Goal: Information Seeking & Learning: Learn about a topic

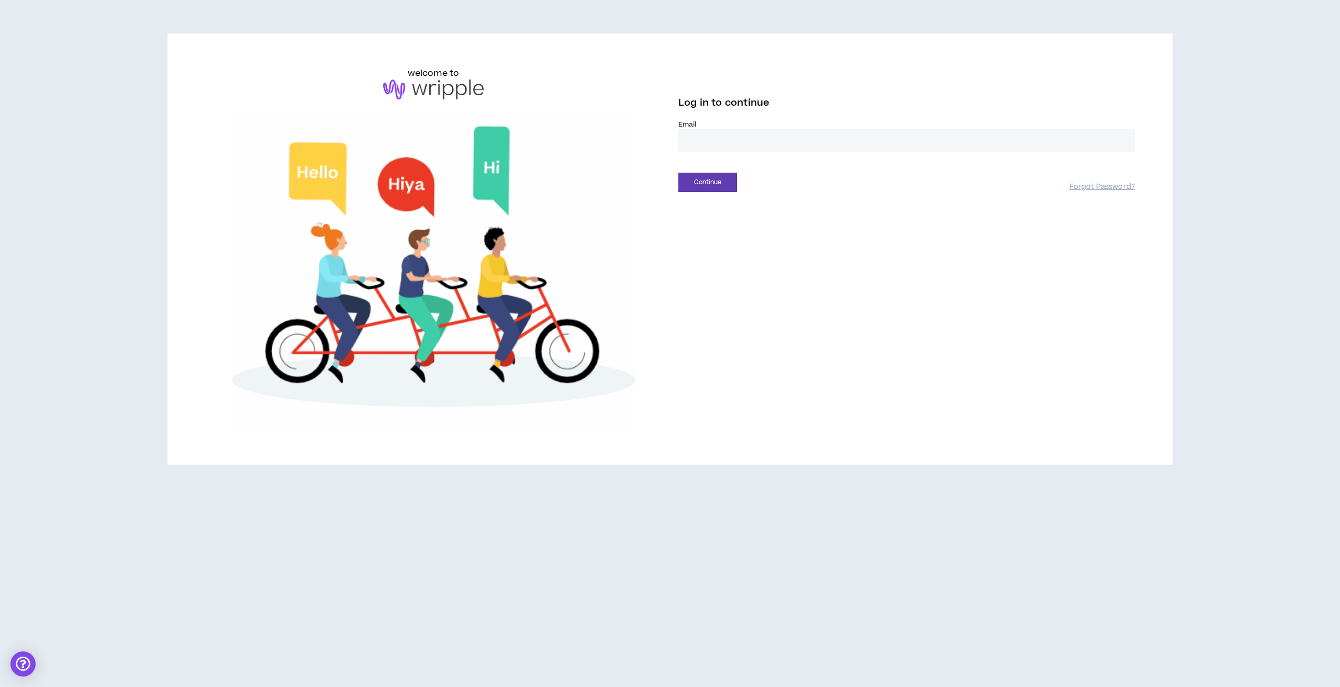
click at [724, 133] on input "email" at bounding box center [907, 140] width 457 height 23
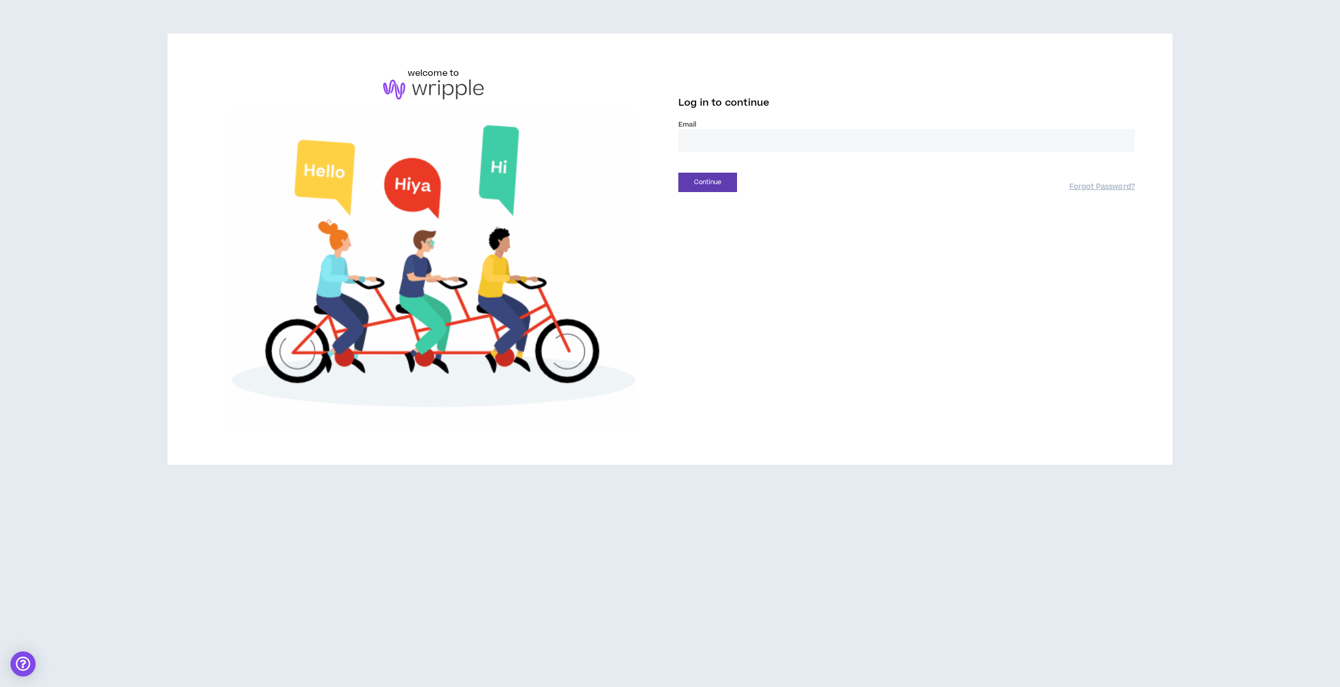
type input "**********"
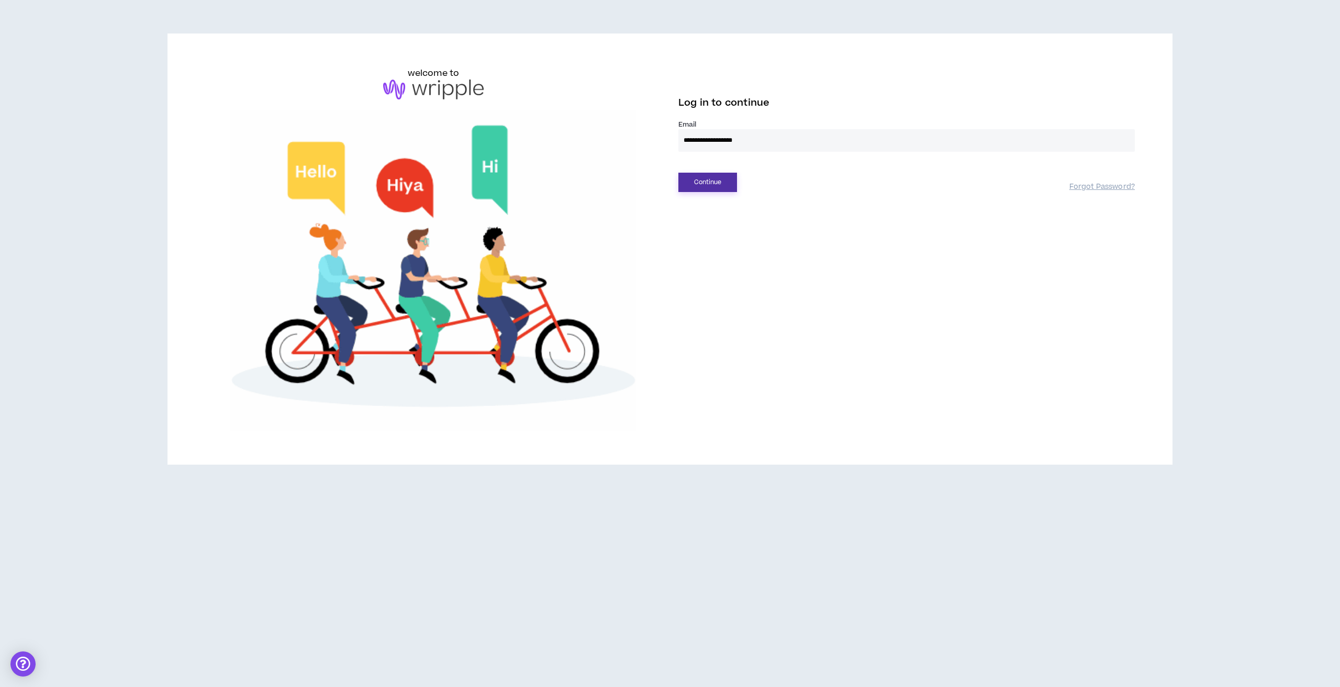
click at [709, 184] on button "Continue" at bounding box center [708, 182] width 59 height 19
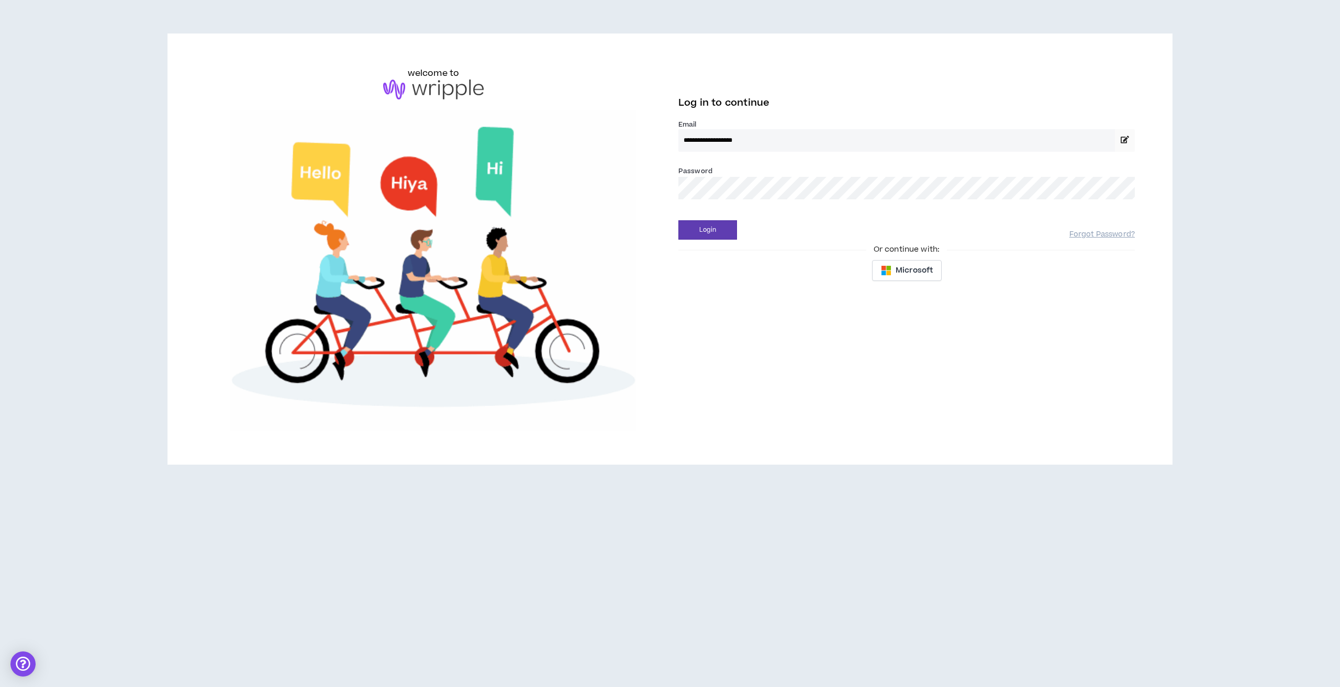
click at [679, 220] on button "Login" at bounding box center [708, 229] width 59 height 19
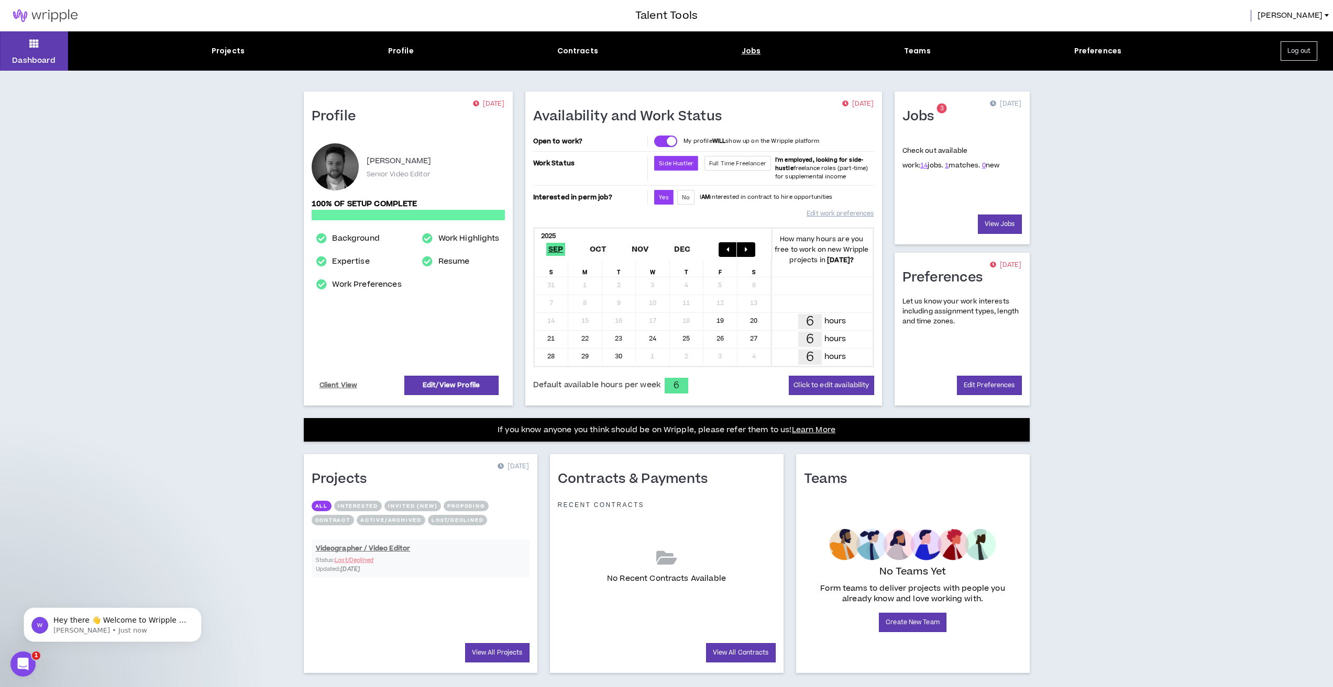
click at [751, 53] on div "Jobs" at bounding box center [750, 51] width 19 height 11
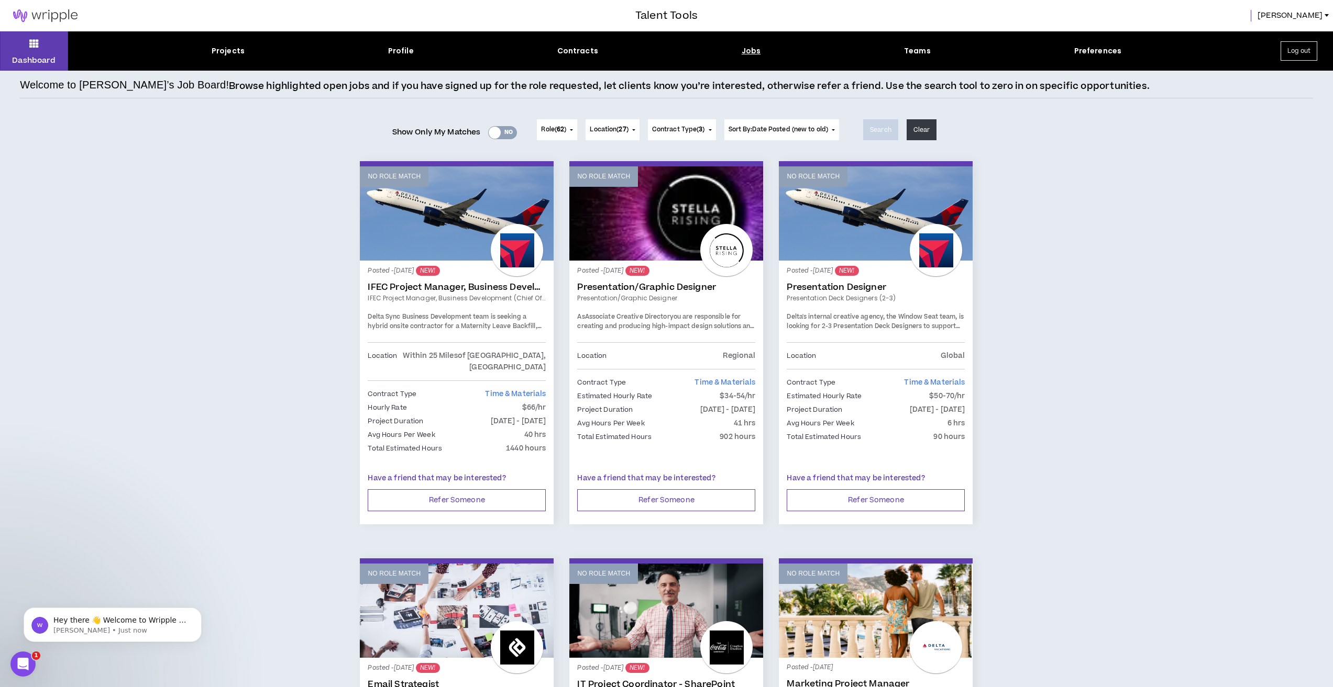
click at [551, 134] on span "Role ( 62 )" at bounding box center [553, 129] width 25 height 9
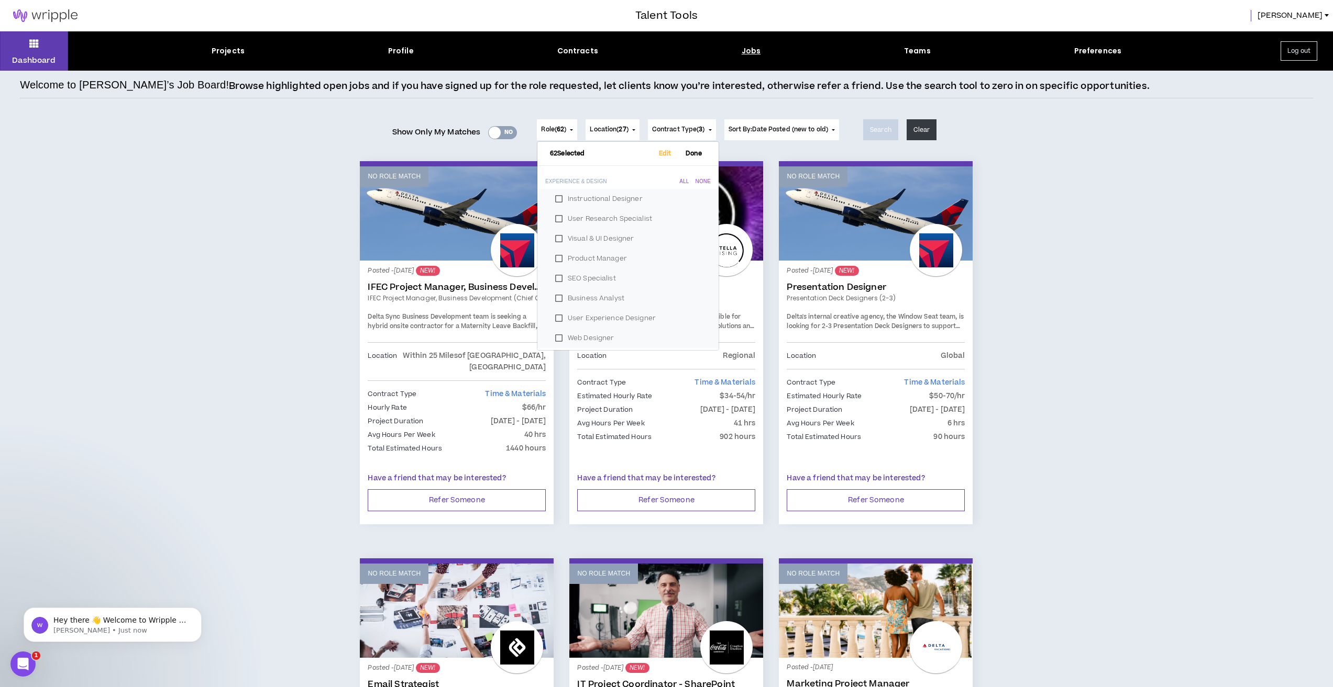
click at [557, 130] on span "62" at bounding box center [560, 129] width 7 height 9
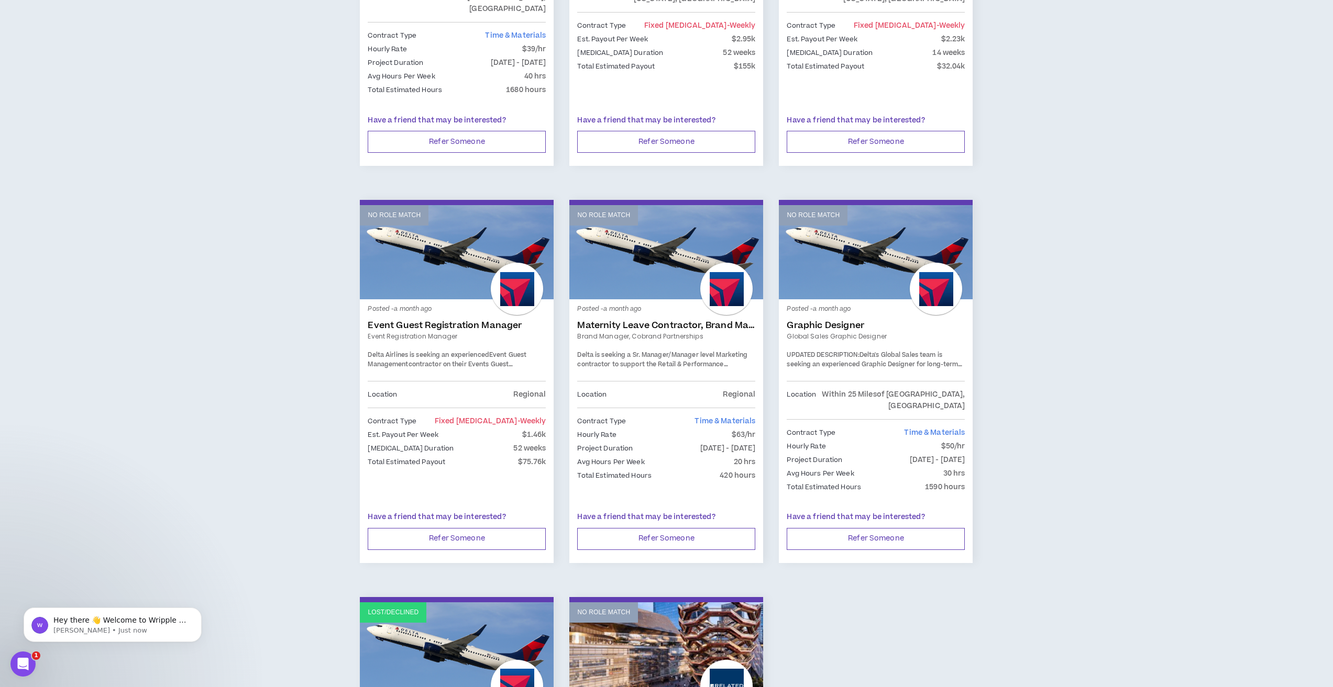
scroll to position [1422, 0]
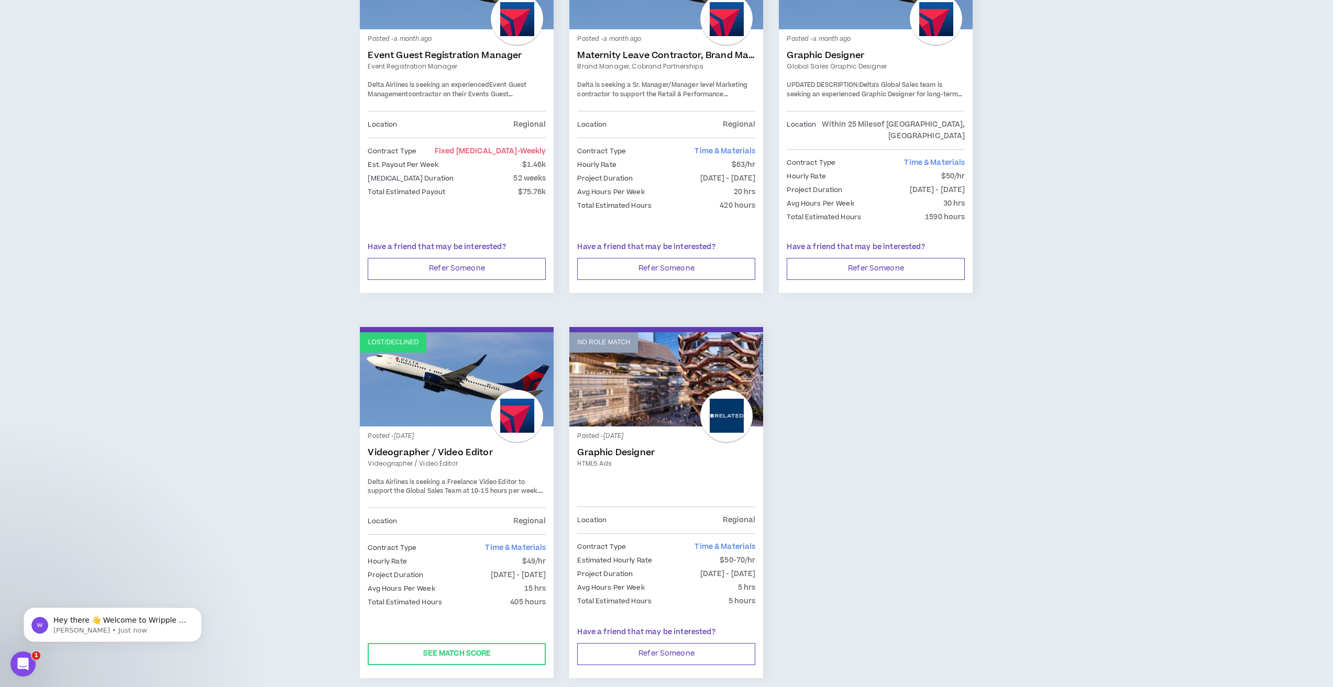
drag, startPoint x: 448, startPoint y: 531, endPoint x: 551, endPoint y: 528, distance: 103.2
click at [551, 528] on div "Posted - [DATE] Videographer / Video Editor Videographer / Video Editor Delta A…" at bounding box center [457, 520] width 194 height 186
click at [450, 643] on button "See Match Score" at bounding box center [457, 654] width 178 height 22
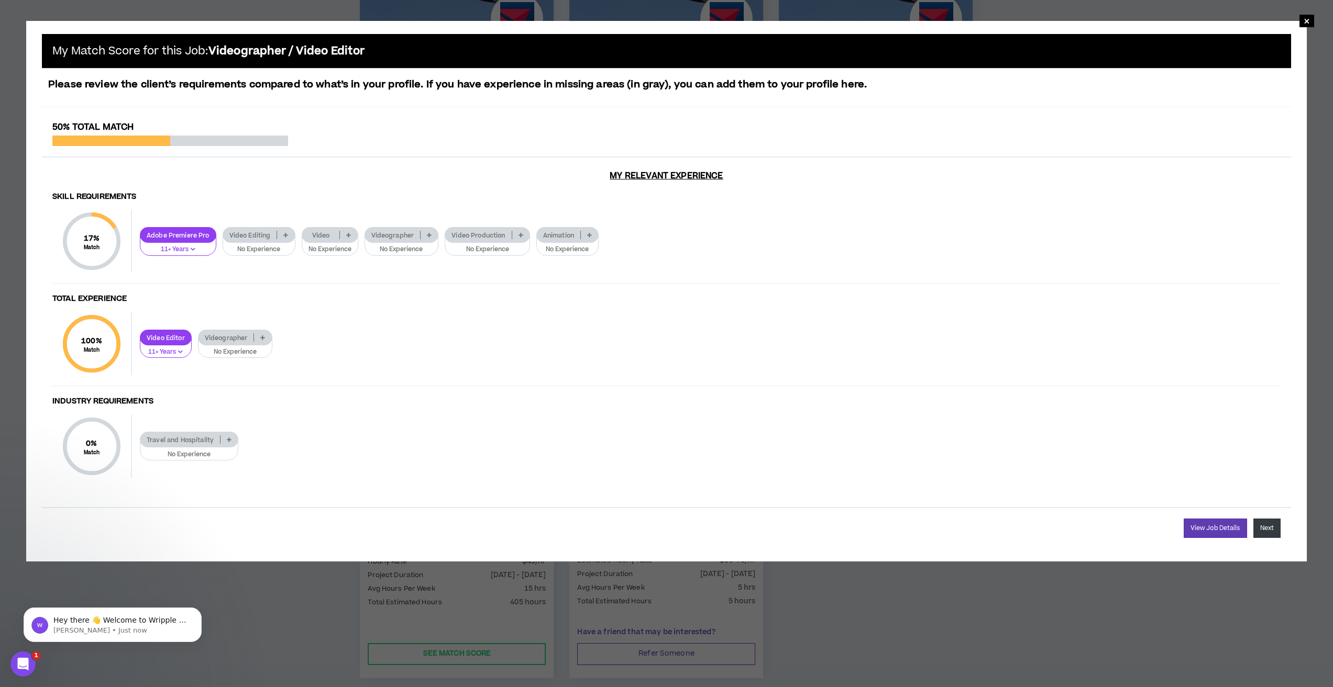
click at [1269, 527] on button "Next" at bounding box center [1266, 528] width 27 height 19
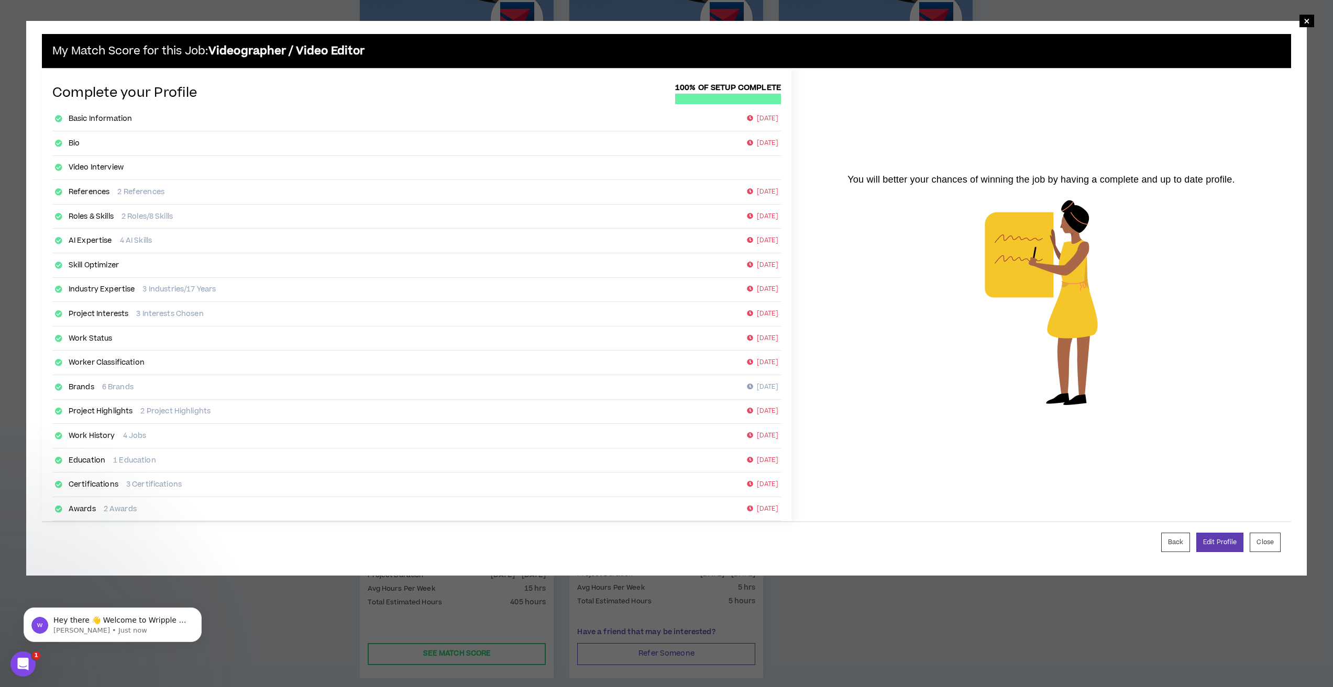
drag, startPoint x: 1005, startPoint y: 626, endPoint x: 1065, endPoint y: 618, distance: 60.8
click at [1016, 626] on div "× My Match Score for this Job: Videographer / Video Editor Complete your Profil…" at bounding box center [666, 343] width 1333 height 687
click at [1264, 541] on button "Close" at bounding box center [1264, 542] width 31 height 19
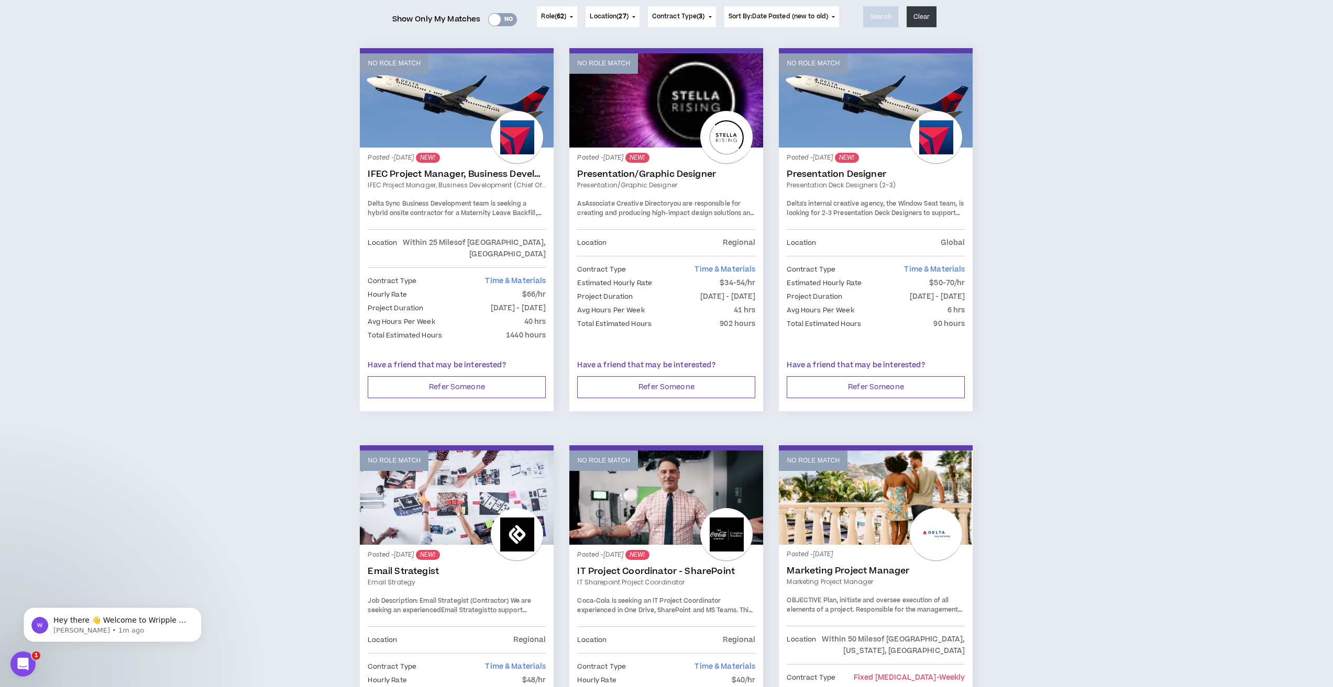
scroll to position [0, 0]
